Goal: Information Seeking & Learning: Check status

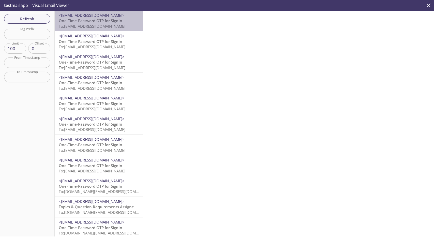
click at [108, 24] on span "To: [EMAIL_ADDRESS][DOMAIN_NAME]" at bounding box center [92, 26] width 67 height 5
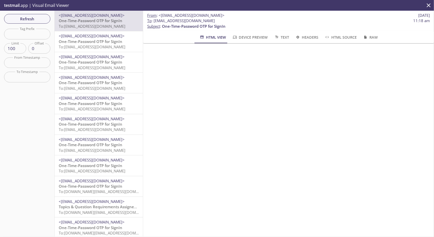
scroll to position [48, 0]
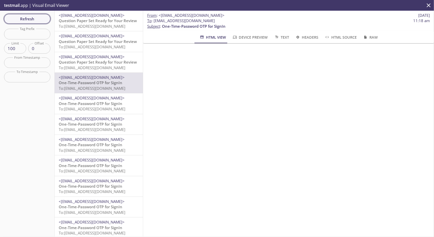
click at [39, 20] on span "Refresh" at bounding box center [27, 19] width 38 height 7
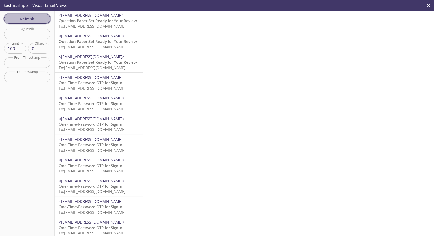
click at [36, 14] on button "Refresh" at bounding box center [27, 19] width 46 height 10
click at [36, 18] on span "Refresh" at bounding box center [27, 19] width 38 height 7
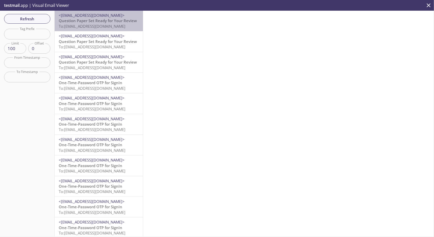
click at [120, 17] on span "<[EMAIL_ADDRESS][DOMAIN_NAME]>" at bounding box center [92, 15] width 66 height 5
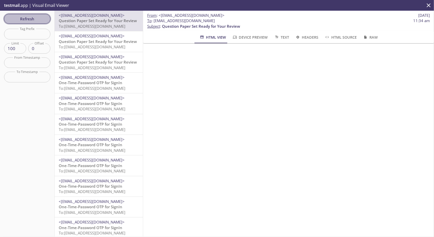
click at [29, 16] on span "Refresh" at bounding box center [27, 19] width 38 height 7
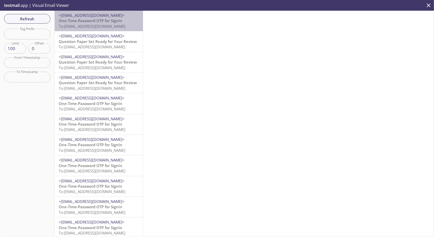
click at [107, 24] on span "To: [EMAIL_ADDRESS][DOMAIN_NAME]" at bounding box center [92, 26] width 67 height 5
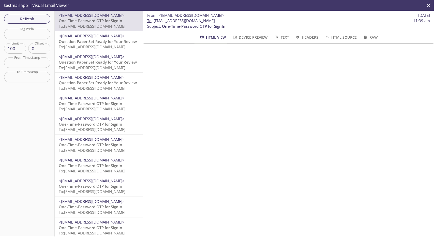
scroll to position [17, 0]
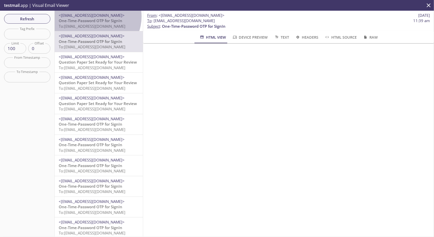
click at [95, 17] on span "<[EMAIL_ADDRESS][DOMAIN_NAME]>" at bounding box center [92, 15] width 66 height 5
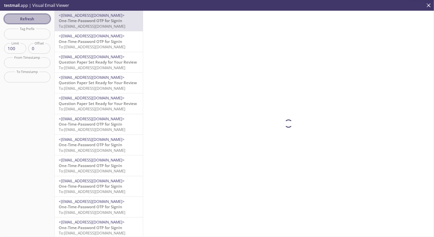
click at [41, 20] on span "Refresh" at bounding box center [27, 19] width 38 height 7
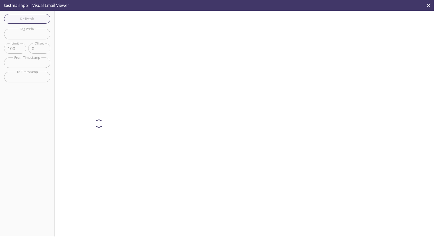
drag, startPoint x: 263, startPoint y: 138, endPoint x: 367, endPoint y: 214, distance: 128.9
click at [367, 214] on div at bounding box center [288, 124] width 291 height 226
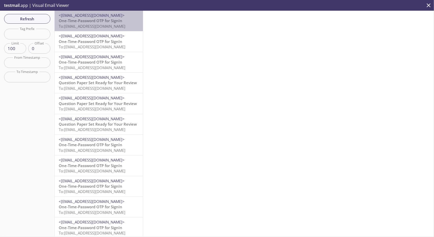
click at [112, 24] on span "To: [EMAIL_ADDRESS][DOMAIN_NAME]" at bounding box center [92, 26] width 67 height 5
